Goal: Task Accomplishment & Management: Manage account settings

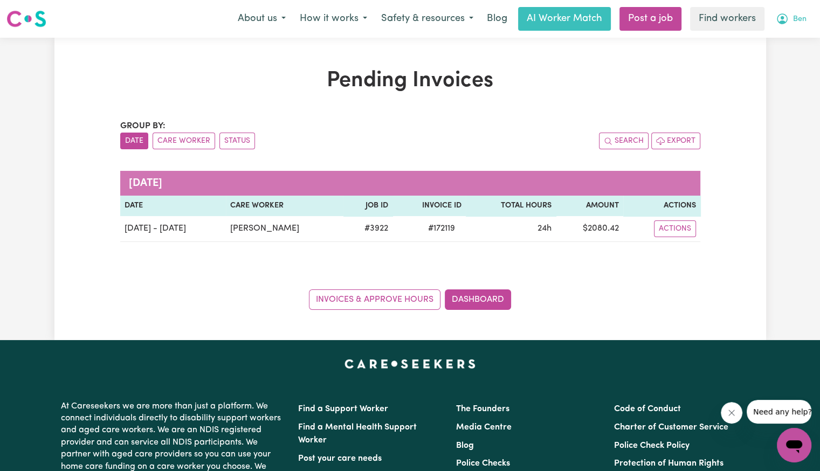
click at [789, 22] on button "Ben" at bounding box center [790, 19] width 45 height 23
click at [776, 61] on link "Logout" at bounding box center [769, 62] width 85 height 20
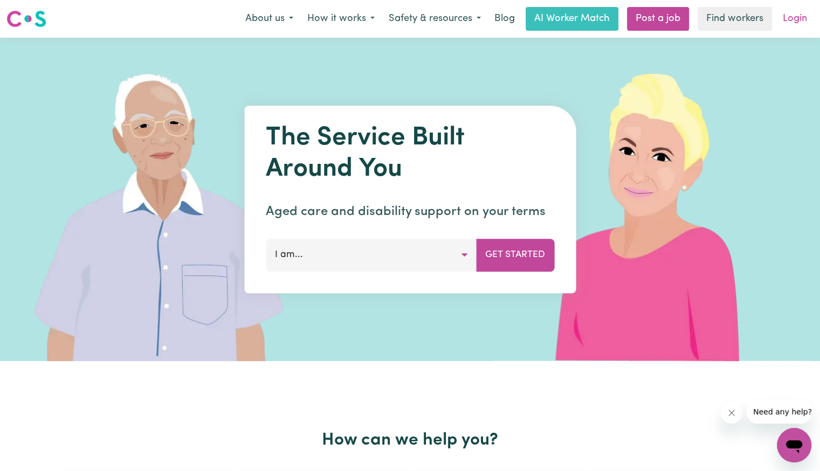
click at [800, 20] on link "Login" at bounding box center [794, 19] width 37 height 24
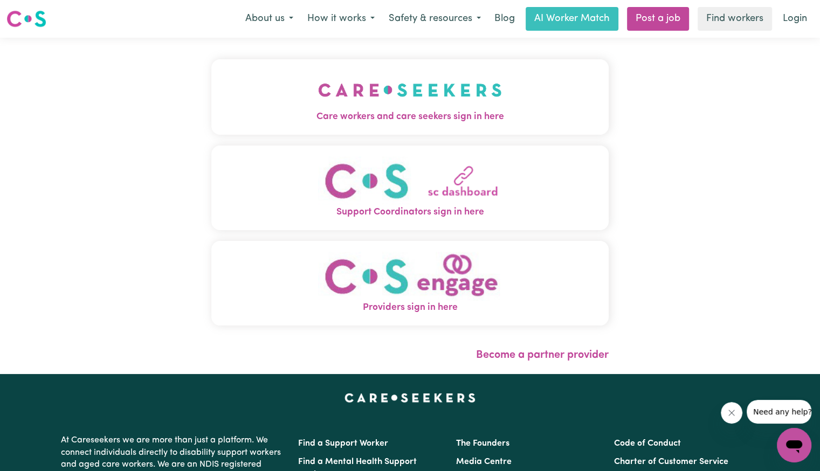
click at [318, 95] on img "Care workers and care seekers sign in here" at bounding box center [410, 90] width 184 height 40
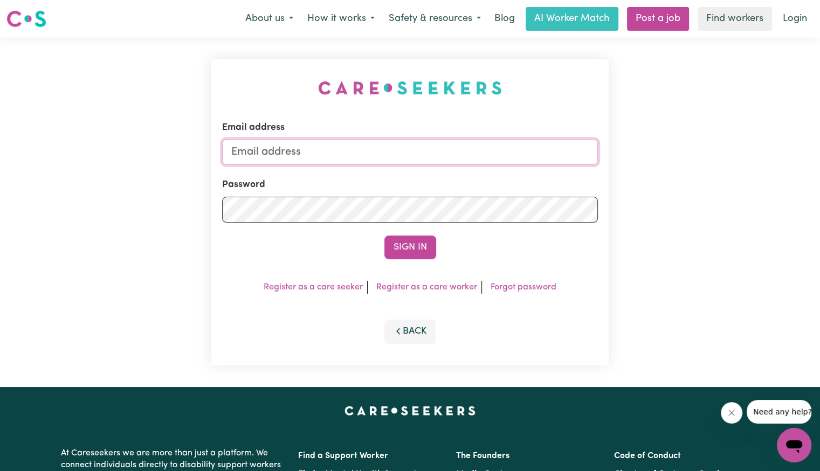
click at [336, 152] on input "Email address" at bounding box center [410, 152] width 376 height 26
type input "[EMAIL_ADDRESS][DOMAIN_NAME]"
click at [384, 235] on button "Sign In" at bounding box center [410, 247] width 52 height 24
